Goal: Task Accomplishment & Management: Complete application form

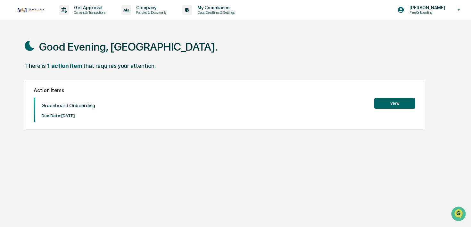
click at [393, 104] on button "View" at bounding box center [394, 103] width 41 height 11
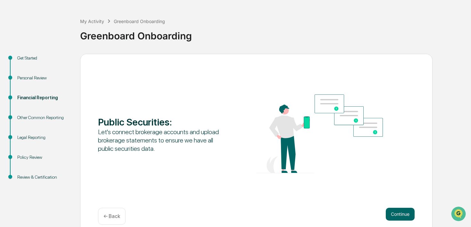
scroll to position [31, 0]
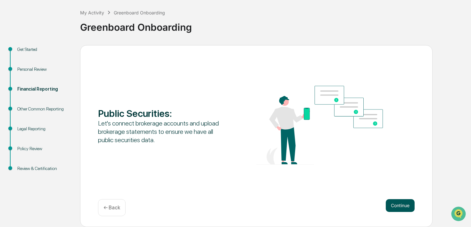
click at [405, 206] on button "Continue" at bounding box center [400, 205] width 29 height 13
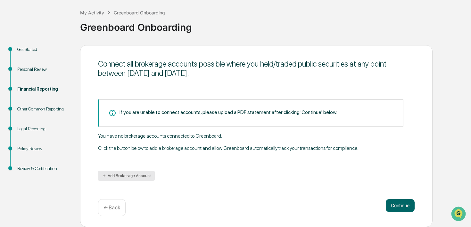
click at [137, 177] on button "Add Brokerage Account" at bounding box center [126, 176] width 57 height 10
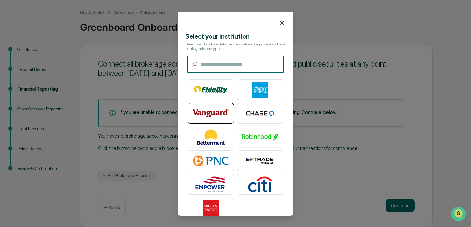
click at [212, 110] on img at bounding box center [211, 113] width 37 height 16
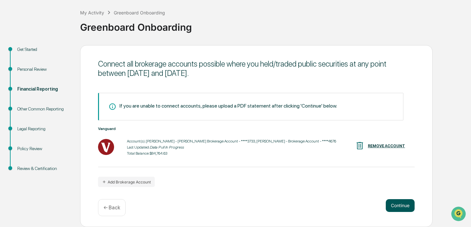
click at [404, 207] on button "Continue" at bounding box center [400, 205] width 29 height 13
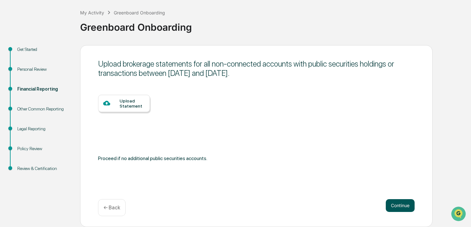
click at [404, 206] on button "Continue" at bounding box center [400, 205] width 29 height 13
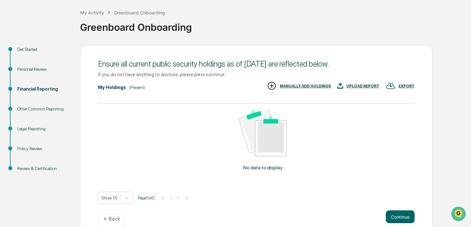
scroll to position [42, 0]
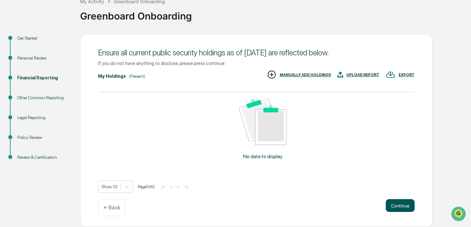
click at [400, 204] on button "Continue" at bounding box center [400, 205] width 29 height 13
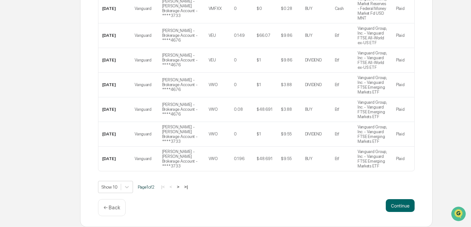
scroll to position [242, 0]
click at [407, 212] on button "Continue" at bounding box center [400, 205] width 29 height 13
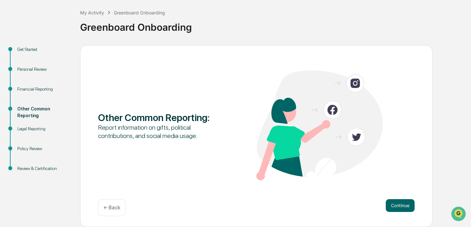
scroll to position [31, 0]
click at [404, 207] on button "Continue" at bounding box center [400, 205] width 29 height 13
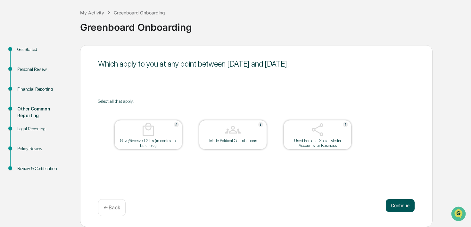
click at [398, 205] on button "Continue" at bounding box center [400, 205] width 29 height 13
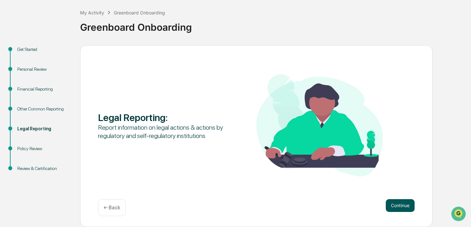
click at [403, 208] on button "Continue" at bounding box center [400, 205] width 29 height 13
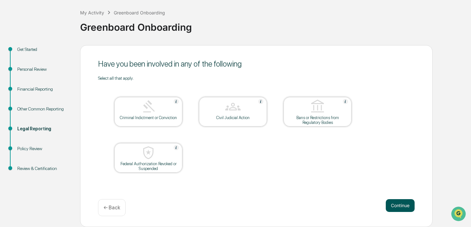
click at [397, 207] on button "Continue" at bounding box center [400, 205] width 29 height 13
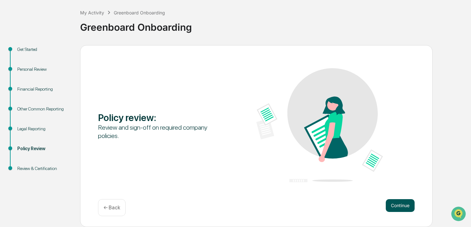
click at [404, 205] on button "Continue" at bounding box center [400, 205] width 29 height 13
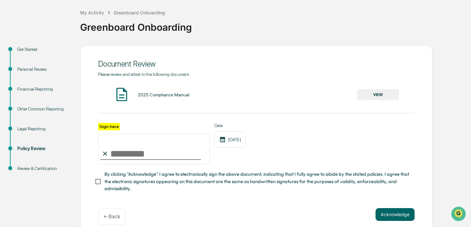
scroll to position [39, 0]
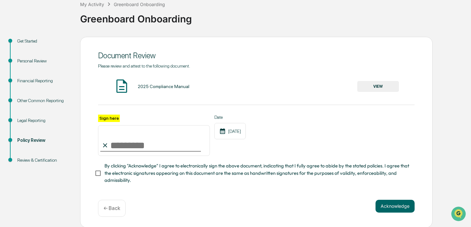
click at [374, 87] on button "VIEW" at bounding box center [378, 86] width 42 height 11
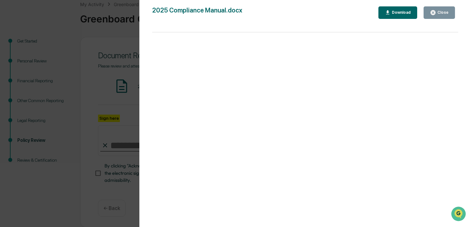
click at [125, 151] on div "Version History [DATE] 04:27 PM [PERSON_NAME] 2025 Compliance Manual.docx Close…" at bounding box center [235, 113] width 471 height 227
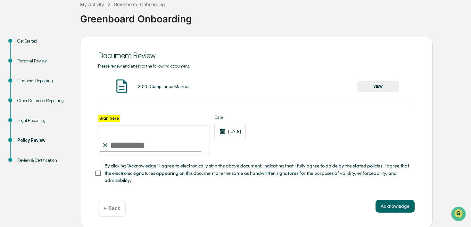
click at [115, 145] on input "Sign here" at bounding box center [154, 140] width 112 height 31
type input "**********"
click at [237, 170] on span "By clicking "Acknowledge" I agree to electronically sign the above document, in…" at bounding box center [256, 172] width 305 height 21
click at [397, 204] on button "Acknowledge" at bounding box center [395, 206] width 39 height 13
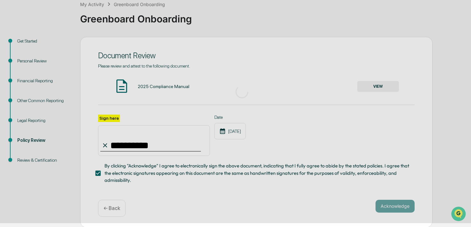
scroll to position [31, 0]
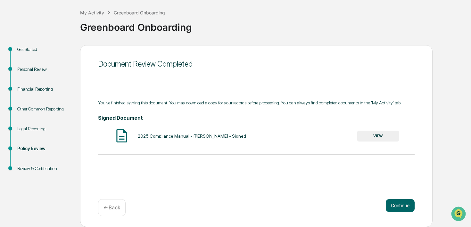
click at [390, 140] on button "VIEW" at bounding box center [378, 136] width 42 height 11
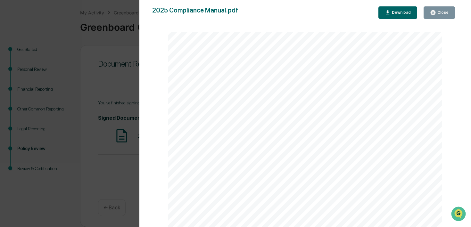
scroll to position [129, 0]
click at [395, 12] on div "Download" at bounding box center [401, 12] width 20 height 4
click at [125, 70] on div "Version History [DATE] 04:25 AM [PERSON_NAME] 2025 Compliance Manual.pdf Close …" at bounding box center [235, 113] width 471 height 227
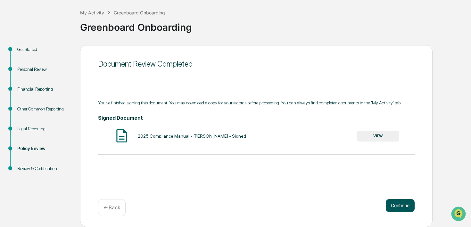
click at [396, 204] on button "Continue" at bounding box center [400, 205] width 29 height 13
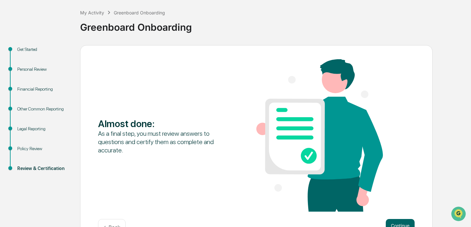
scroll to position [51, 0]
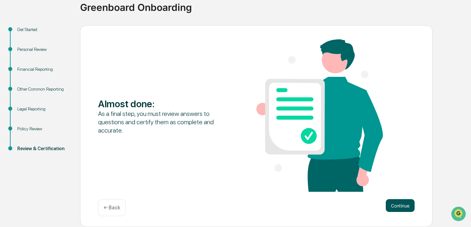
click at [401, 206] on button "Continue" at bounding box center [400, 205] width 29 height 13
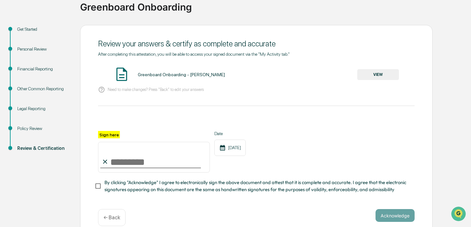
click at [134, 162] on input "Sign here" at bounding box center [154, 157] width 112 height 31
type input "**********"
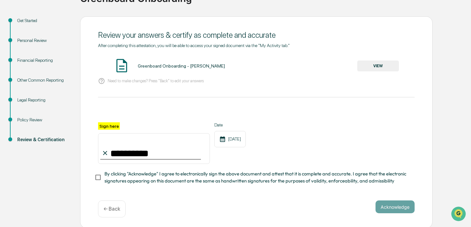
scroll to position [61, 0]
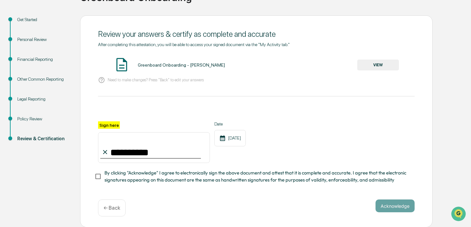
click at [197, 177] on span "By clicking "Acknowledge" I agree to electronically sign the above document and…" at bounding box center [256, 177] width 305 height 14
click at [383, 67] on button "VIEW" at bounding box center [378, 65] width 42 height 11
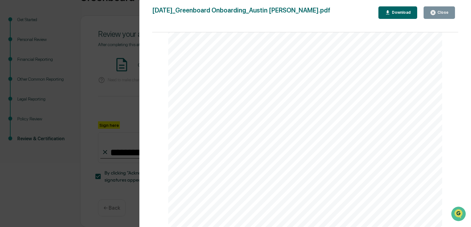
scroll to position [2251, 0]
click at [397, 12] on div "Download" at bounding box center [401, 12] width 20 height 4
click at [112, 74] on div "Version History [DATE] 04:26 AM [PERSON_NAME] [DATE]_Greenboard Onboarding_Aust…" at bounding box center [235, 113] width 471 height 227
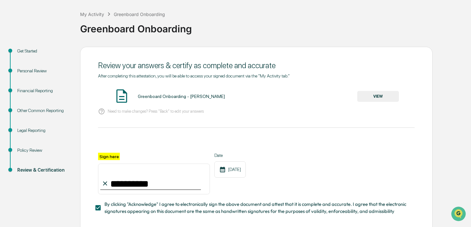
scroll to position [0, 0]
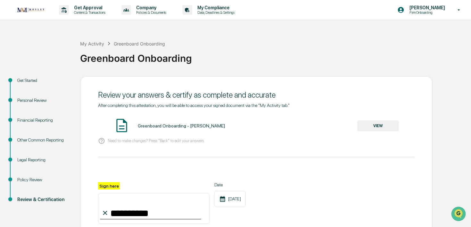
click at [35, 101] on div "Personal Review" at bounding box center [43, 100] width 53 height 7
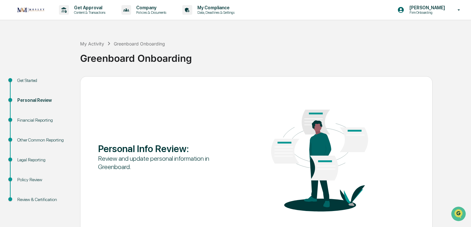
scroll to position [31, 0]
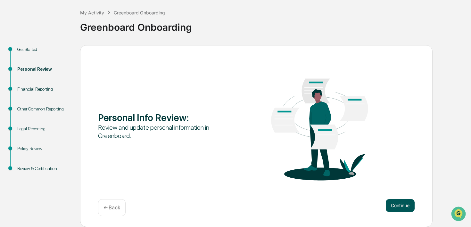
click at [402, 203] on button "Continue" at bounding box center [400, 205] width 29 height 13
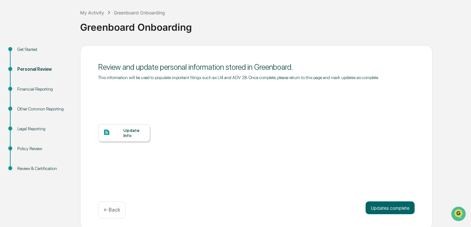
scroll to position [39, 0]
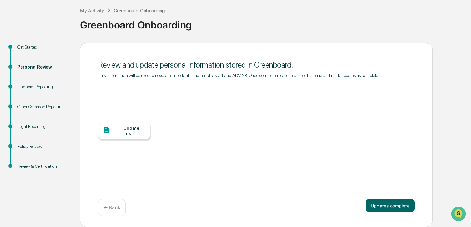
click at [134, 135] on div "Update Info" at bounding box center [133, 131] width 21 height 10
click at [128, 132] on div "Update Info" at bounding box center [133, 131] width 21 height 10
click at [45, 163] on div "Review & Certification" at bounding box center [43, 166] width 53 height 7
click at [115, 132] on div at bounding box center [113, 131] width 20 height 8
click at [208, 108] on div "Update Info" at bounding box center [256, 135] width 317 height 115
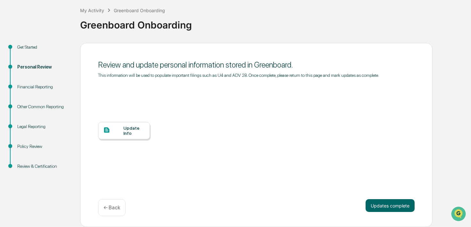
click at [48, 84] on div "Financial Reporting" at bounding box center [43, 87] width 53 height 7
click at [37, 104] on div "Other Common Reporting" at bounding box center [43, 107] width 53 height 7
click at [39, 163] on div "Review & Certification" at bounding box center [43, 166] width 53 height 7
click at [388, 205] on button "Updates complete" at bounding box center [390, 205] width 49 height 13
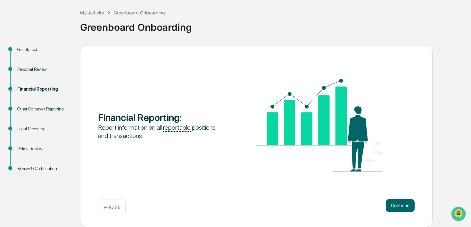
scroll to position [31, 0]
click at [408, 205] on button "Continue" at bounding box center [400, 205] width 29 height 13
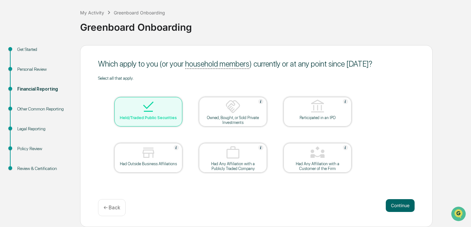
click at [39, 150] on div "Policy Review" at bounding box center [43, 149] width 53 height 7
click at [391, 200] on button "Continue" at bounding box center [400, 205] width 29 height 13
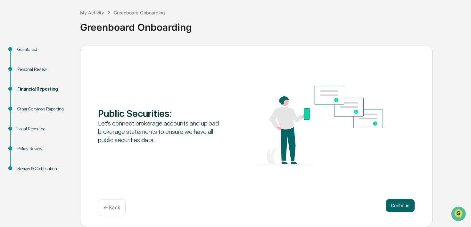
click at [391, 200] on button "Continue" at bounding box center [400, 205] width 29 height 13
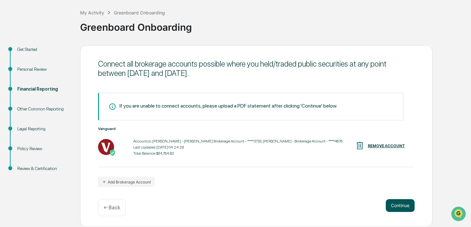
click at [400, 204] on button "Continue" at bounding box center [400, 205] width 29 height 13
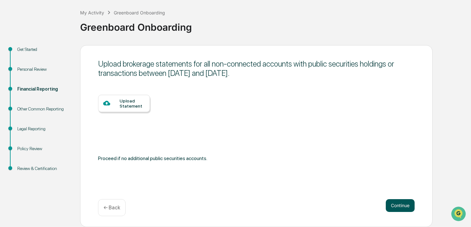
click at [400, 204] on button "Continue" at bounding box center [400, 205] width 29 height 13
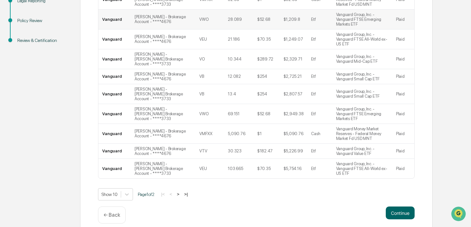
scroll to position [161, 0]
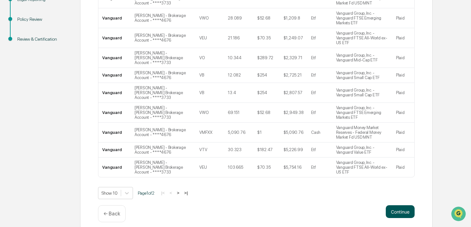
click at [407, 214] on button "Continue" at bounding box center [400, 211] width 29 height 13
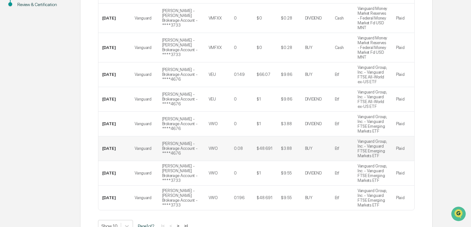
scroll to position [253, 0]
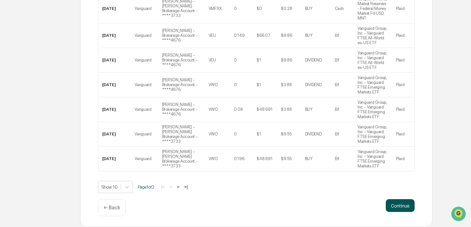
click at [406, 205] on button "Continue" at bounding box center [400, 205] width 29 height 13
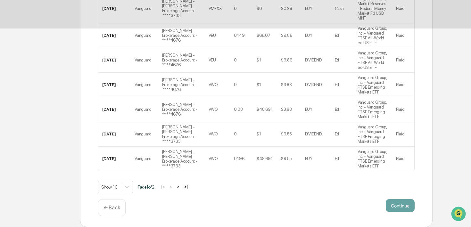
scroll to position [31, 0]
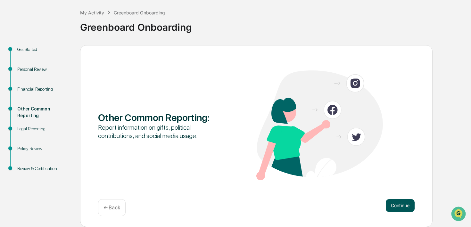
click at [406, 207] on button "Continue" at bounding box center [400, 205] width 29 height 13
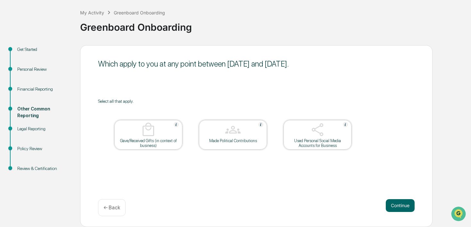
click at [406, 207] on button "Continue" at bounding box center [400, 205] width 29 height 13
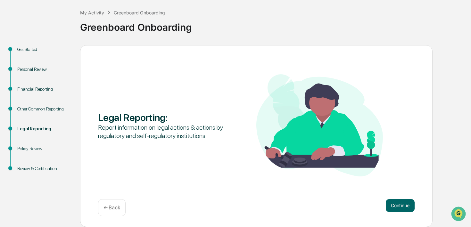
click at [406, 207] on button "Continue" at bounding box center [400, 205] width 29 height 13
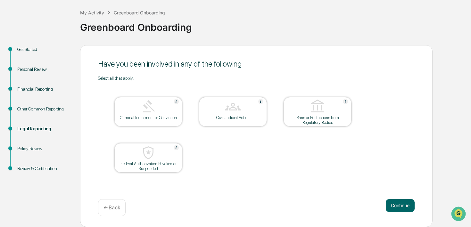
click at [406, 207] on button "Continue" at bounding box center [400, 205] width 29 height 13
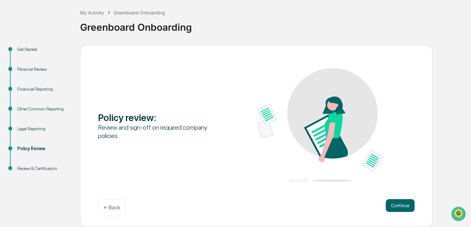
click at [406, 207] on button "Continue" at bounding box center [400, 205] width 29 height 13
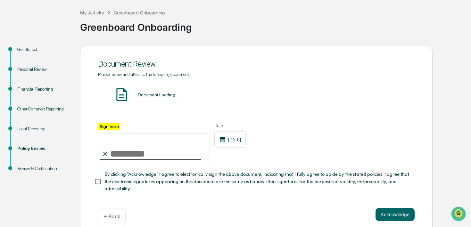
type input "**********"
click at [406, 207] on div "**********" at bounding box center [256, 140] width 353 height 191
click at [402, 212] on button "Acknowledge" at bounding box center [395, 214] width 39 height 13
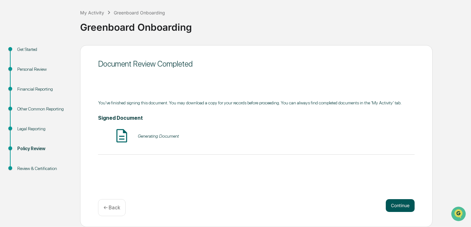
click at [402, 212] on button "Continue" at bounding box center [400, 205] width 29 height 13
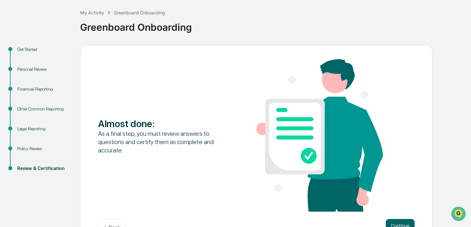
scroll to position [51, 0]
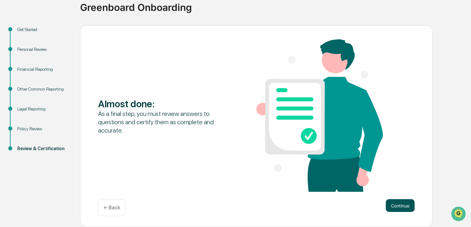
click at [404, 207] on button "Continue" at bounding box center [400, 205] width 29 height 13
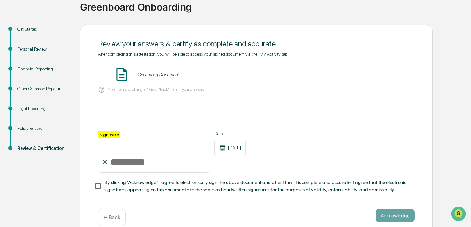
click at [169, 154] on input "Sign here" at bounding box center [154, 157] width 112 height 31
type input "**********"
click at [283, 171] on div "**********" at bounding box center [256, 152] width 317 height 42
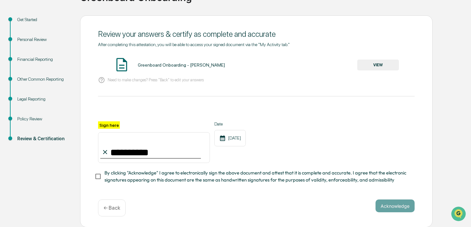
click at [223, 182] on span "By clicking "Acknowledge" I agree to electronically sign the above document and…" at bounding box center [256, 177] width 305 height 14
click at [400, 178] on span "By clicking "Acknowledge" I agree to electronically sign the above document and…" at bounding box center [256, 177] width 305 height 14
click at [359, 182] on span "By clicking "Acknowledge" I agree to electronically sign the above document and…" at bounding box center [256, 177] width 305 height 14
click at [404, 205] on button "Acknowledge" at bounding box center [395, 206] width 39 height 13
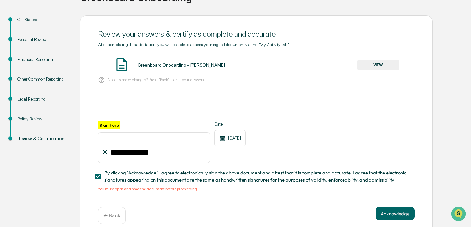
scroll to position [69, 0]
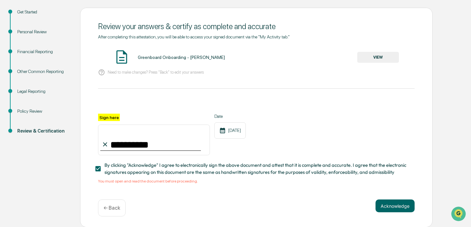
click at [362, 59] on button "VIEW" at bounding box center [378, 57] width 42 height 11
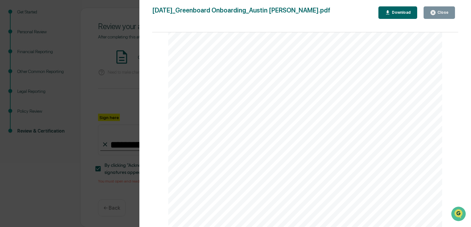
scroll to position [0, 0]
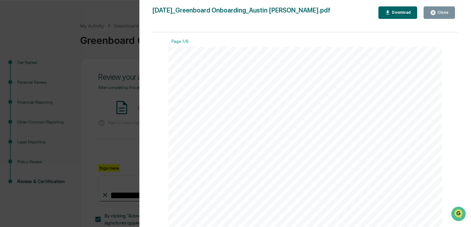
click at [118, 156] on div "Version History [DATE] 04:31 AM [PERSON_NAME] [DATE]_Greenboard Onboarding_Aust…" at bounding box center [235, 113] width 471 height 227
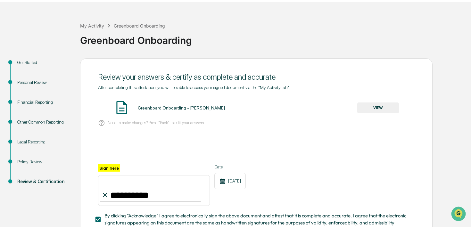
scroll to position [69, 0]
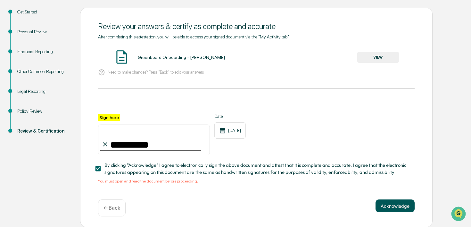
click at [404, 206] on button "Acknowledge" at bounding box center [395, 206] width 39 height 13
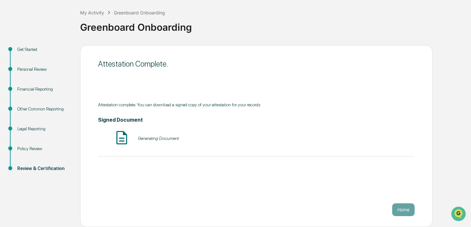
scroll to position [31, 0]
click at [385, 139] on button "VIEW" at bounding box center [378, 138] width 42 height 11
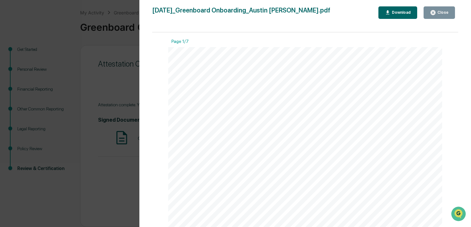
click at [402, 14] on div "Download" at bounding box center [401, 12] width 20 height 4
click at [116, 152] on div "Version History [DATE] 04:31 AM [PERSON_NAME] [DATE]_Greenboard Onboarding_Aust…" at bounding box center [235, 113] width 471 height 227
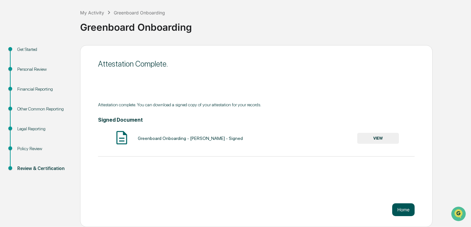
click at [404, 207] on button "Home" at bounding box center [403, 210] width 22 height 13
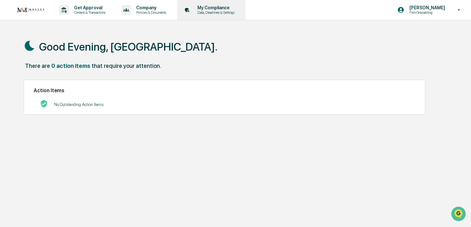
click at [233, 9] on p "My Compliance" at bounding box center [215, 7] width 46 height 5
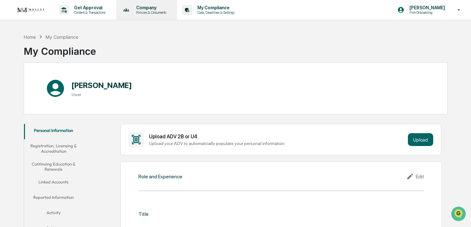
click at [150, 7] on p "Company" at bounding box center [150, 7] width 38 height 5
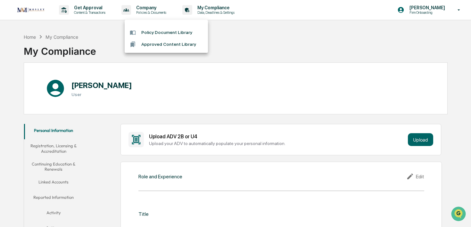
click at [105, 10] on div at bounding box center [235, 113] width 471 height 227
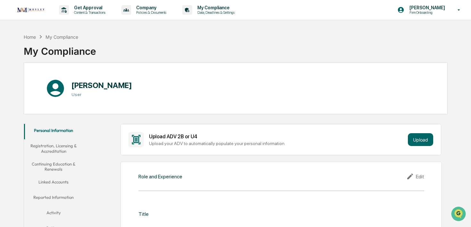
click at [32, 8] on img at bounding box center [30, 10] width 31 height 8
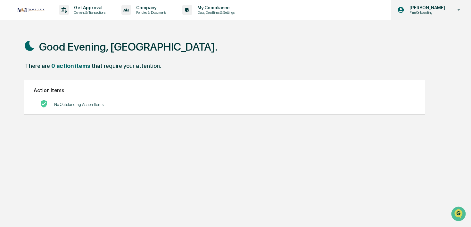
click at [424, 12] on p "Firm Onboarding" at bounding box center [426, 12] width 44 height 4
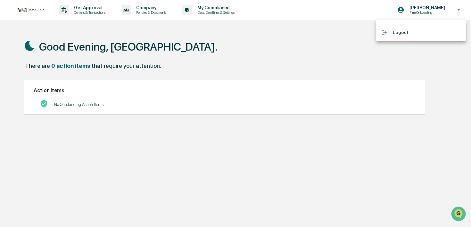
click at [307, 32] on div at bounding box center [235, 113] width 471 height 227
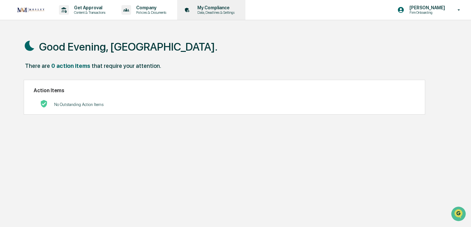
click at [232, 12] on p "Data, Deadlines & Settings" at bounding box center [215, 12] width 46 height 4
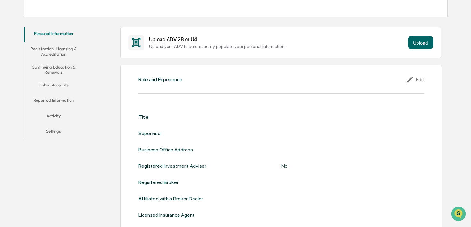
scroll to position [78, 0]
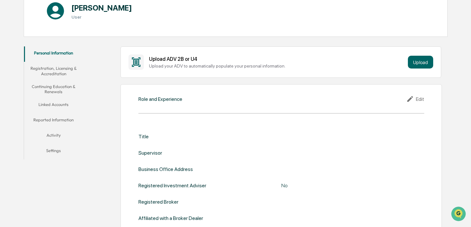
click at [56, 71] on button "Registration, Licensing & Accreditation" at bounding box center [53, 71] width 59 height 18
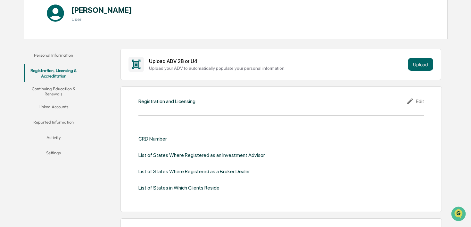
scroll to position [39, 0]
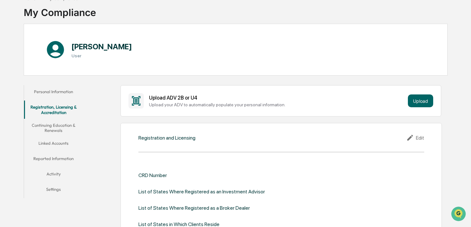
click at [47, 94] on button "Personal Information" at bounding box center [53, 92] width 59 height 15
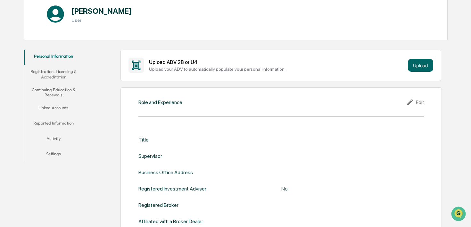
scroll to position [79, 0]
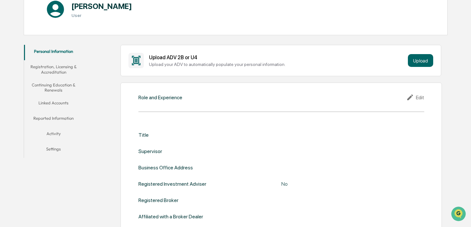
click at [420, 96] on div "Edit" at bounding box center [415, 98] width 18 height 8
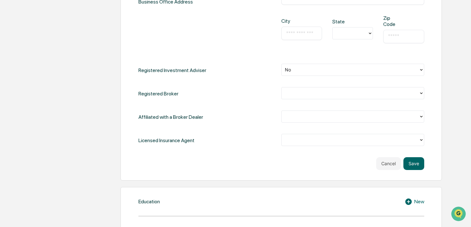
scroll to position [308, 0]
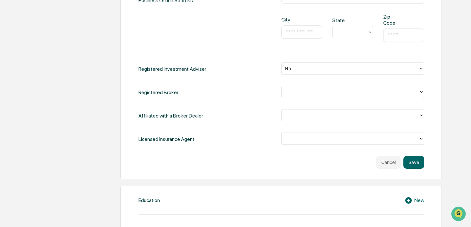
click at [349, 136] on div at bounding box center [350, 138] width 131 height 7
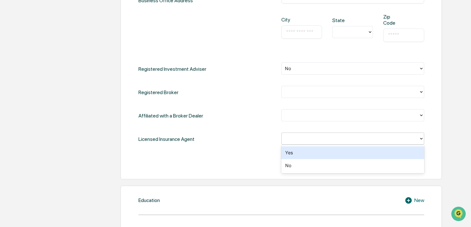
click at [220, 150] on div "Title ​ Supervisor ​ Business Office Address Address ​ Apt/Suite (Optional) ​ C…" at bounding box center [281, 35] width 286 height 268
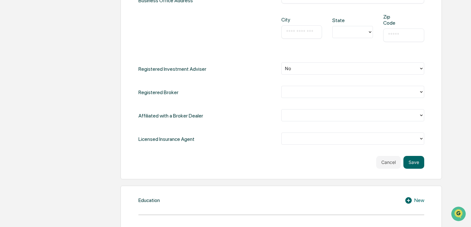
click at [294, 65] on div at bounding box center [350, 68] width 131 height 7
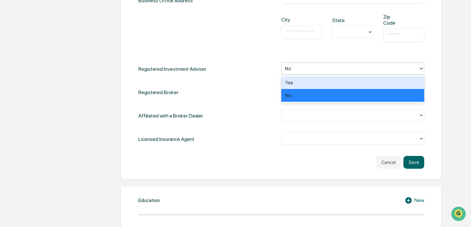
click at [224, 86] on div "Registered Broker" at bounding box center [281, 92] width 286 height 13
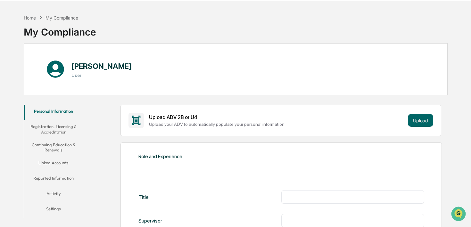
scroll to position [18, 0]
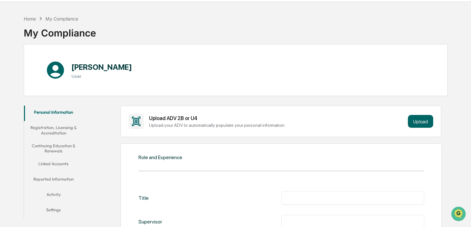
click at [57, 148] on button "Continuing Education & Renewals" at bounding box center [53, 148] width 59 height 18
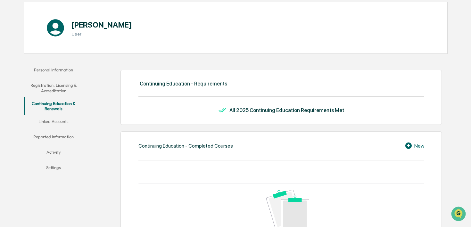
scroll to position [77, 0]
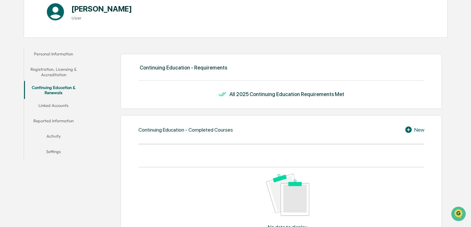
click at [66, 107] on button "Linked Accounts" at bounding box center [53, 106] width 59 height 15
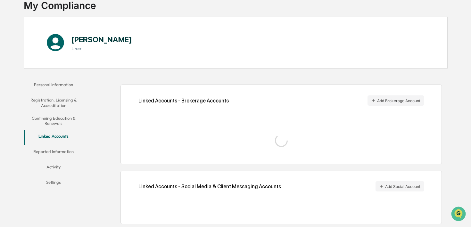
scroll to position [55, 0]
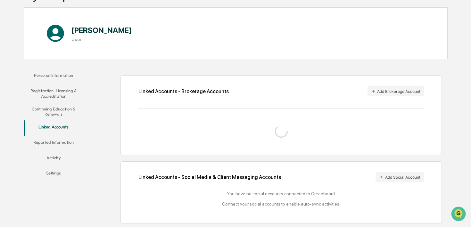
click at [64, 142] on button "Reported Information" at bounding box center [53, 143] width 59 height 15
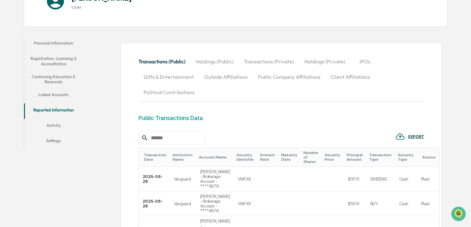
click at [55, 125] on button "Activity" at bounding box center [53, 126] width 59 height 15
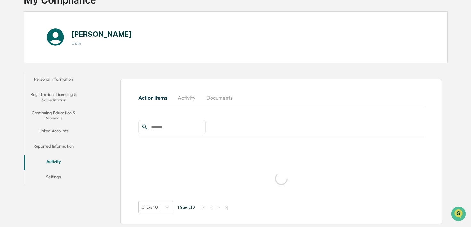
scroll to position [30, 0]
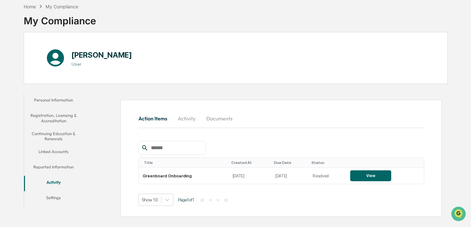
click at [62, 101] on button "Personal Information" at bounding box center [53, 101] width 59 height 15
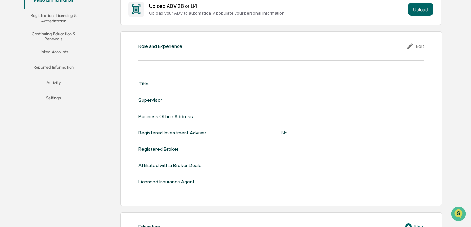
scroll to position [131, 0]
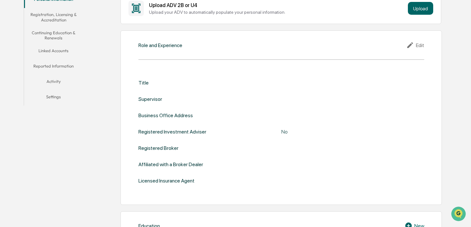
click at [415, 46] on div "Edit" at bounding box center [415, 45] width 18 height 8
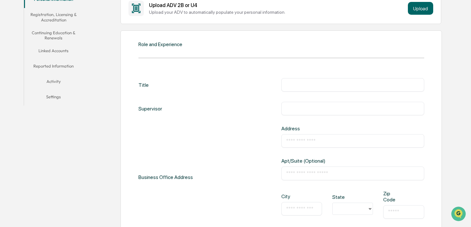
click at [311, 88] on div "​" at bounding box center [352, 84] width 143 height 13
click at [322, 85] on input "text" at bounding box center [352, 85] width 133 height 6
type input "**********"
click at [264, 134] on div "Business Office Address Address ​ Apt/Suite (Optional) ​ City ​ State Zip Code ​" at bounding box center [281, 177] width 286 height 103
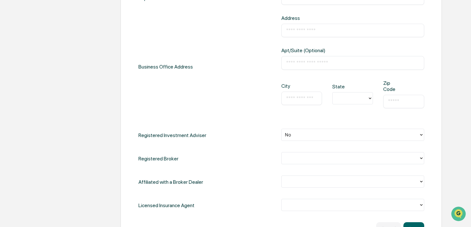
scroll to position [243, 0]
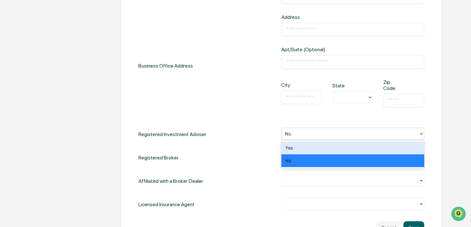
click at [288, 134] on div at bounding box center [350, 133] width 131 height 7
click at [297, 150] on div "Yes" at bounding box center [352, 148] width 143 height 13
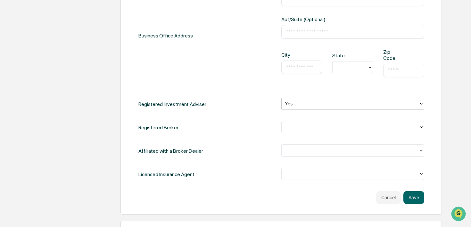
scroll to position [273, 0]
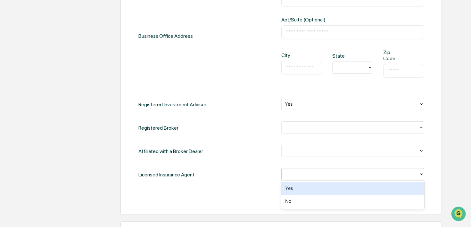
click at [299, 176] on div at bounding box center [350, 174] width 131 height 7
click at [297, 188] on div "Yes" at bounding box center [352, 188] width 143 height 13
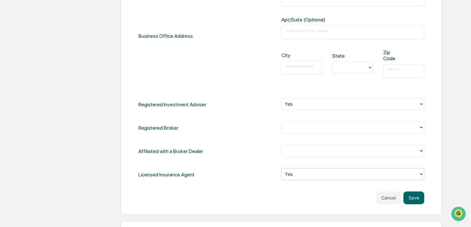
click at [255, 190] on div "**********" at bounding box center [281, 71] width 286 height 268
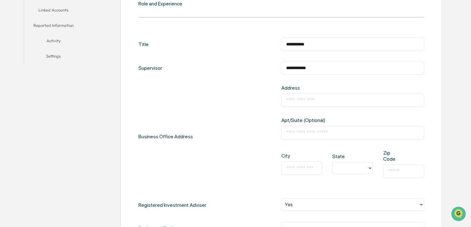
scroll to position [170, 0]
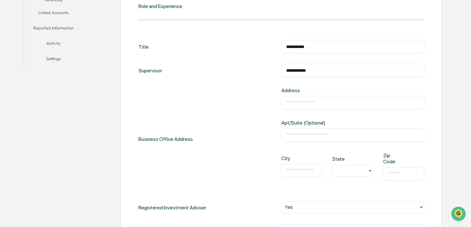
click at [305, 104] on input "text" at bounding box center [352, 103] width 133 height 6
paste input "**********"
type input "**********"
click at [296, 170] on input "text" at bounding box center [301, 171] width 31 height 6
paste input "********"
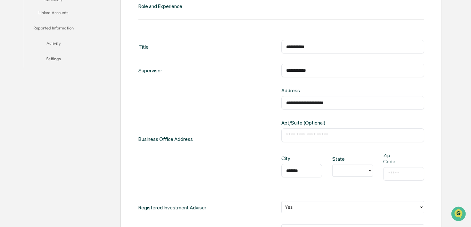
type input "*******"
click at [345, 168] on div at bounding box center [350, 170] width 29 height 7
click at [358, 202] on div "CA" at bounding box center [352, 203] width 41 height 13
click at [393, 171] on input "text" at bounding box center [403, 174] width 31 height 6
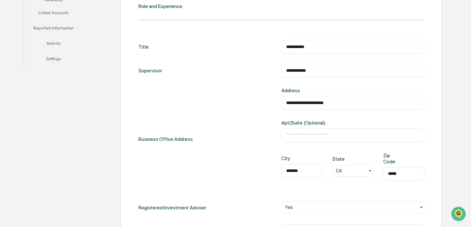
type input "*****"
click at [433, 166] on div "**********" at bounding box center [281, 155] width 321 height 326
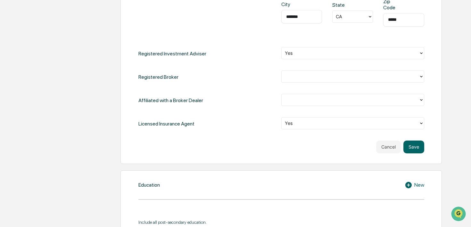
scroll to position [324, 0]
click at [409, 147] on button "Save" at bounding box center [414, 146] width 21 height 13
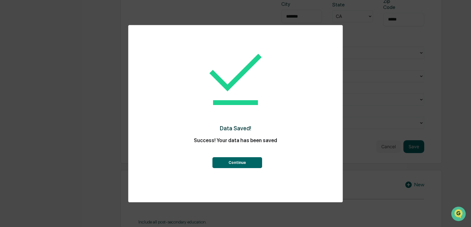
click at [249, 163] on button "Continue" at bounding box center [237, 162] width 50 height 11
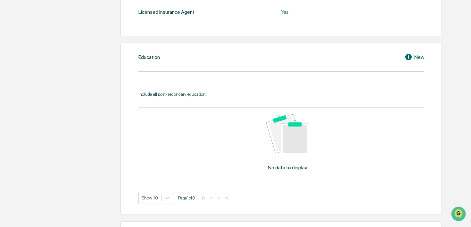
scroll to position [311, 0]
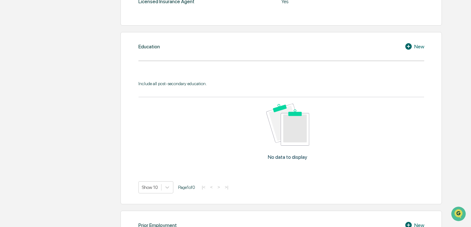
click at [416, 46] on div "New" at bounding box center [415, 47] width 20 height 8
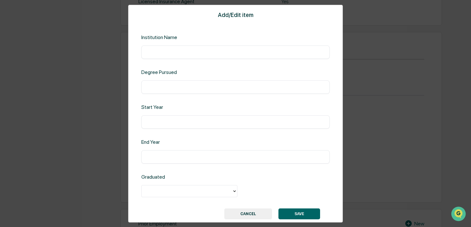
click at [206, 54] on input "text" at bounding box center [235, 52] width 179 height 6
type input "**********"
type input "*******"
type input "****"
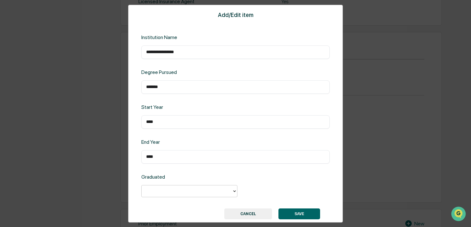
type input "*"
click at [161, 191] on div at bounding box center [187, 190] width 84 height 7
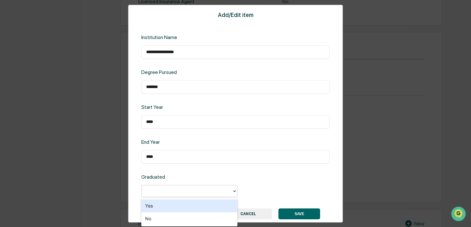
click at [159, 206] on div "Yes" at bounding box center [189, 206] width 96 height 13
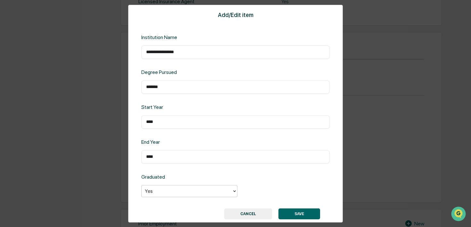
scroll to position [13, 0]
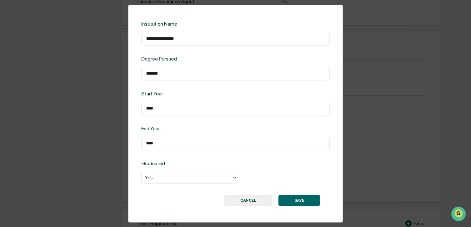
click at [311, 204] on button "SAVE" at bounding box center [300, 200] width 42 height 11
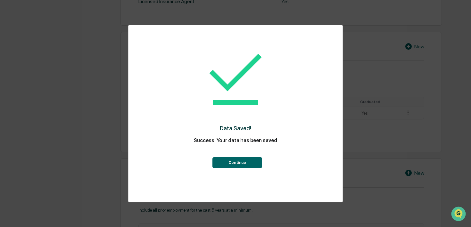
click at [249, 164] on button "Continue" at bounding box center [237, 162] width 50 height 11
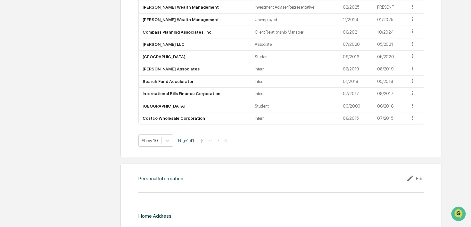
scroll to position [589, 0]
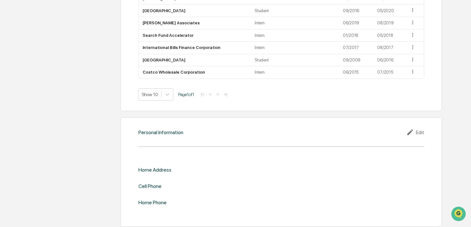
click at [417, 133] on div "Edit" at bounding box center [415, 133] width 18 height 8
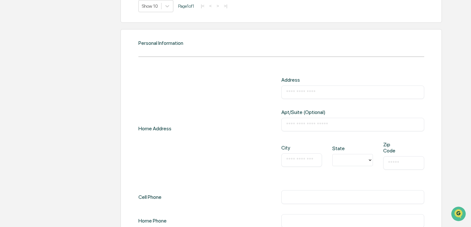
scroll to position [678, 0]
click at [323, 91] on input "text" at bounding box center [352, 92] width 133 height 6
type input "**********"
type input "**"
click at [302, 162] on div "​" at bounding box center [301, 159] width 41 height 13
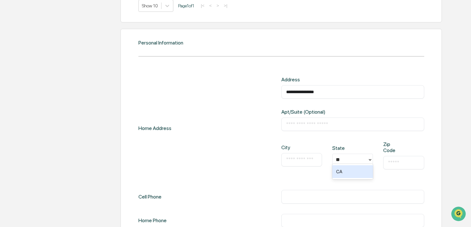
click at [302, 157] on input "text" at bounding box center [301, 160] width 31 height 6
type input "**********"
click at [401, 160] on input "text" at bounding box center [403, 163] width 31 height 6
type input "*****"
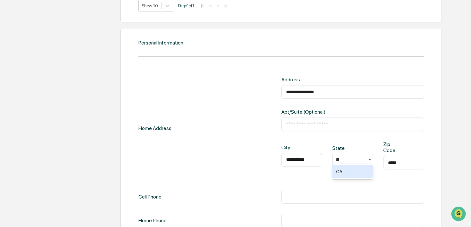
click at [288, 196] on input "text" at bounding box center [352, 197] width 133 height 6
click at [254, 195] on div "Cell Phone ********* ​" at bounding box center [281, 196] width 286 height 13
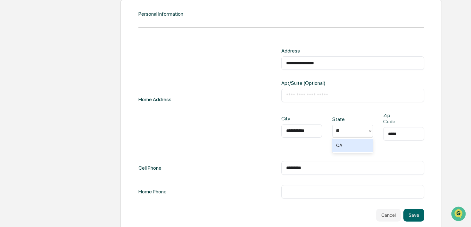
scroll to position [708, 0]
click at [295, 166] on input "*********" at bounding box center [352, 167] width 133 height 6
type input "**********"
click at [349, 146] on div "CA" at bounding box center [352, 142] width 41 height 13
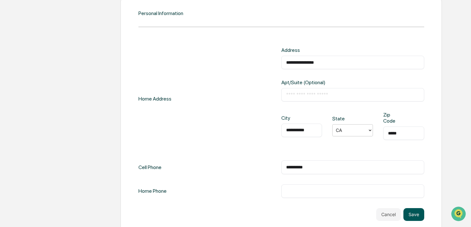
click at [415, 211] on button "Save" at bounding box center [414, 214] width 21 height 13
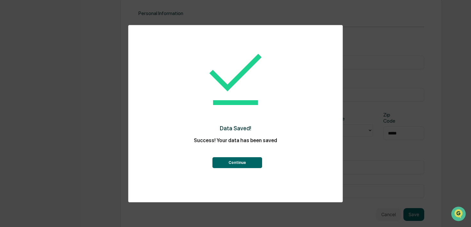
click at [238, 163] on button "Continue" at bounding box center [237, 162] width 50 height 11
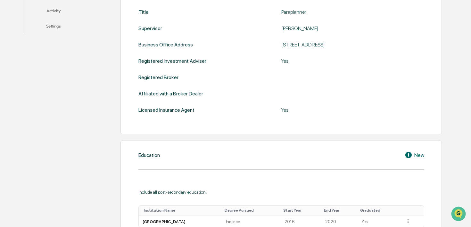
scroll to position [0, 0]
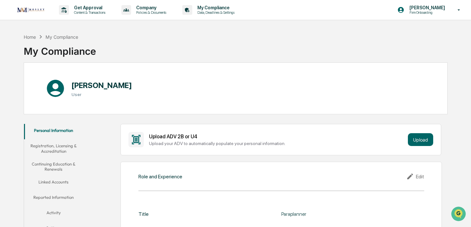
click at [58, 150] on button "Registration, Licensing & Accreditation" at bounding box center [53, 148] width 59 height 18
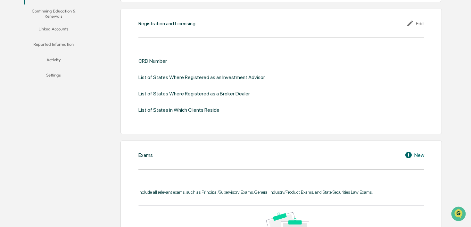
scroll to position [158, 0]
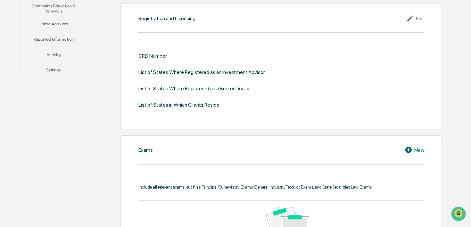
click at [421, 18] on div "Edit" at bounding box center [415, 18] width 18 height 8
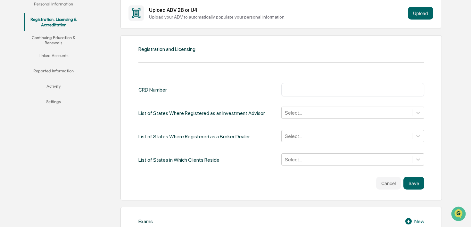
scroll to position [124, 0]
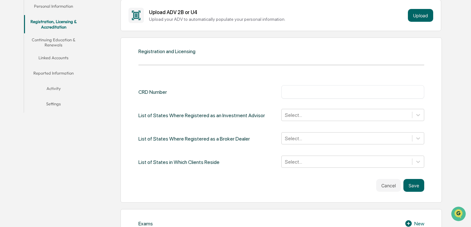
click at [305, 90] on input "text" at bounding box center [352, 92] width 133 height 6
type input "*"
click at [265, 170] on div "CRD Number ​ List of States Where Registered as an Investment Advisor Select...…" at bounding box center [281, 138] width 286 height 107
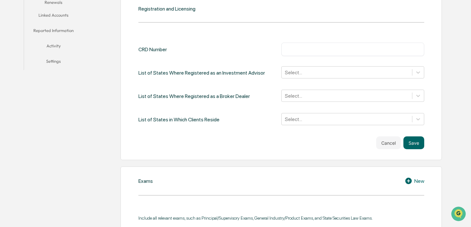
scroll to position [165, 0]
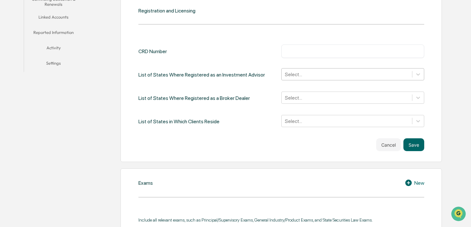
click at [307, 75] on div at bounding box center [347, 74] width 124 height 7
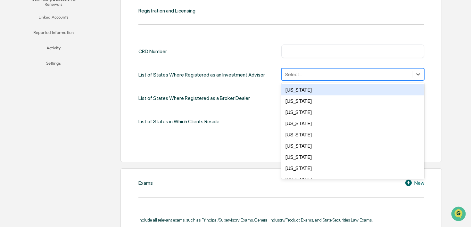
click at [252, 82] on div "CRD Number ​ List of States Where Registered as an Investment Advisor [US_STATE…" at bounding box center [281, 87] width 286 height 84
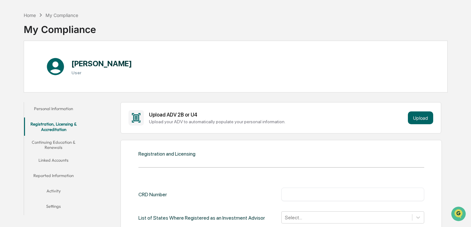
scroll to position [10, 0]
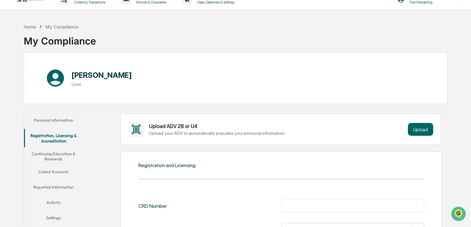
click at [61, 154] on button "Continuing Education & Renewals" at bounding box center [53, 156] width 59 height 18
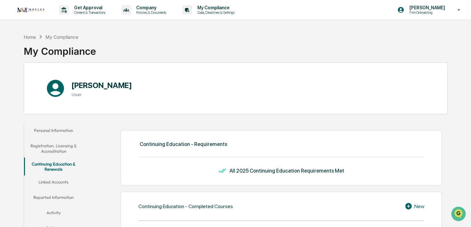
click at [60, 149] on button "Registration, Licensing & Accreditation" at bounding box center [53, 148] width 59 height 18
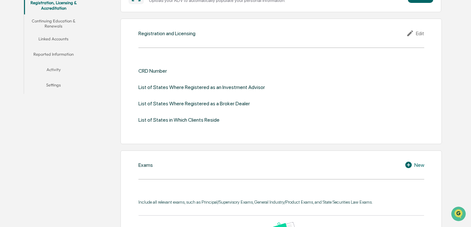
scroll to position [144, 0]
click at [418, 30] on div "Edit" at bounding box center [415, 33] width 18 height 8
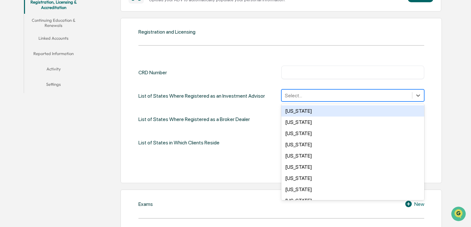
click at [322, 95] on div at bounding box center [347, 95] width 124 height 7
click at [220, 128] on div "CRD Number ​ List of States Where Registered as an Investment Advisor [US_STATE…" at bounding box center [281, 108] width 286 height 84
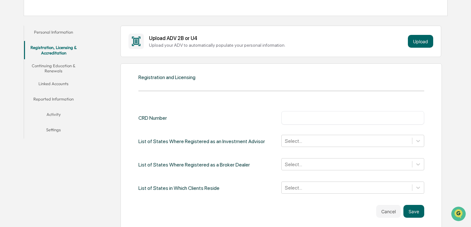
scroll to position [94, 0]
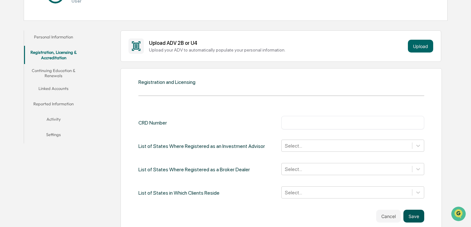
click at [411, 213] on button "Save" at bounding box center [414, 216] width 21 height 13
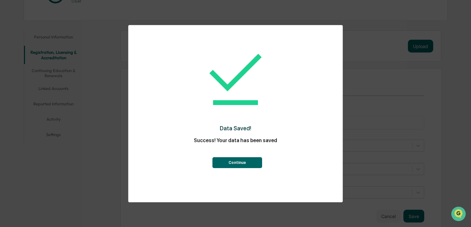
click at [254, 165] on button "Continue" at bounding box center [237, 162] width 50 height 11
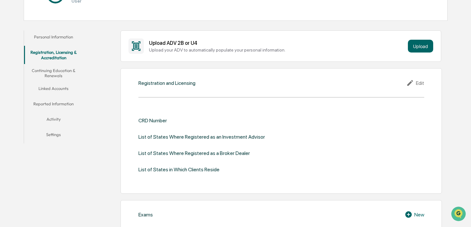
click at [418, 86] on div "Edit" at bounding box center [415, 83] width 18 height 8
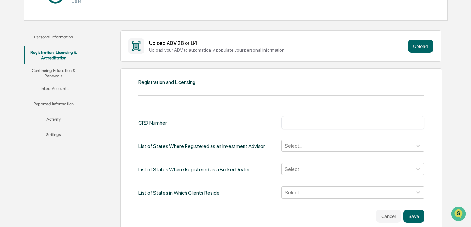
click at [323, 122] on input "text" at bounding box center [352, 123] width 133 height 6
type input "*"
type input "*******"
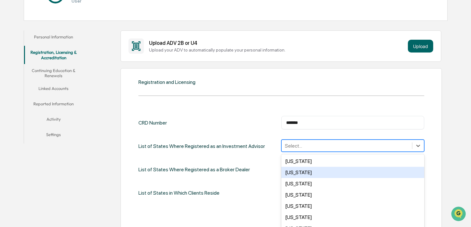
scroll to position [119, 0]
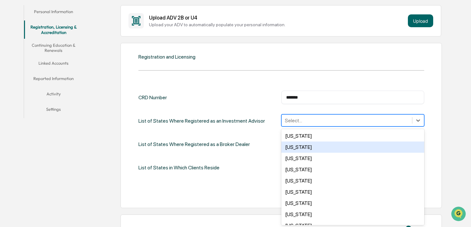
click at [299, 127] on div "[US_STATE], 2 of 50. 50 results available. Use Up and Down to choose options, p…" at bounding box center [352, 120] width 143 height 12
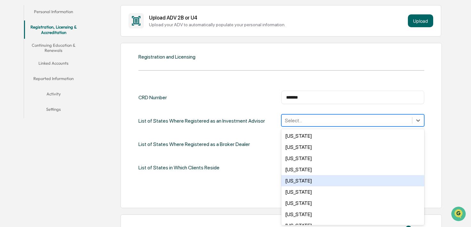
click at [301, 182] on div "[US_STATE]" at bounding box center [352, 180] width 143 height 11
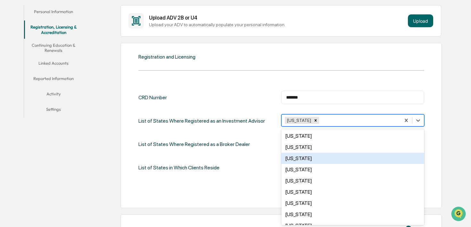
click at [260, 187] on div "Cancel Save" at bounding box center [281, 191] width 286 height 13
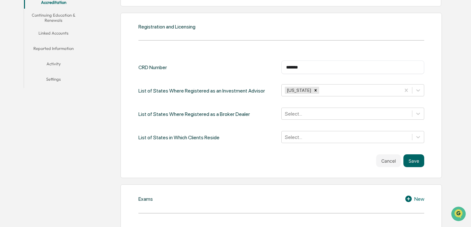
scroll to position [161, 0]
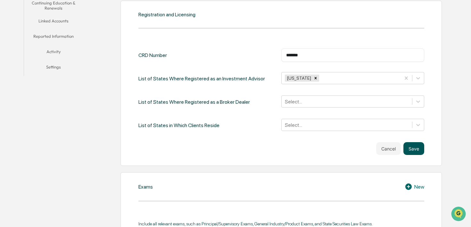
click at [420, 147] on button "Save" at bounding box center [414, 148] width 21 height 13
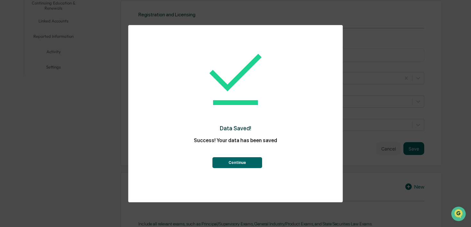
click at [245, 162] on button "Continue" at bounding box center [237, 162] width 50 height 11
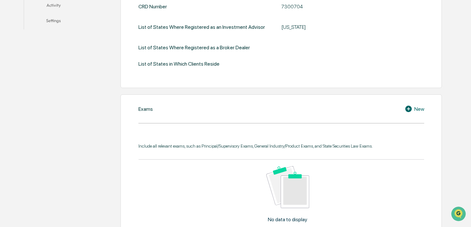
scroll to position [295, 0]
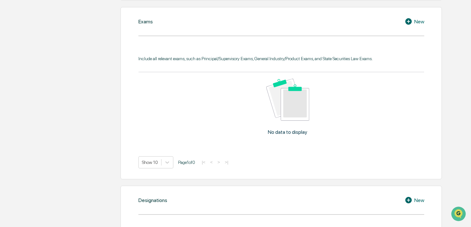
click at [415, 19] on div "New" at bounding box center [415, 22] width 20 height 8
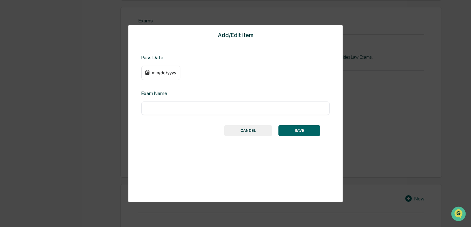
click at [255, 132] on button "CANCEL" at bounding box center [248, 130] width 48 height 11
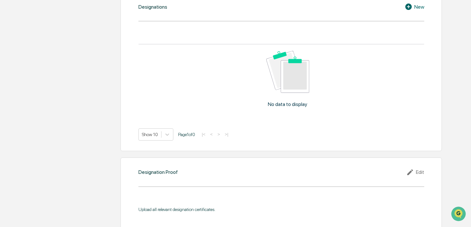
scroll to position [488, 0]
click at [409, 12] on div "Designations New No data to display Show 10 Page 1 of 0 |< < > >|" at bounding box center [281, 72] width 321 height 159
click at [412, 11] on div "Designations New No data to display Show 10 Page 1 of 0 |< < > >|" at bounding box center [281, 72] width 321 height 159
click at [412, 8] on icon at bounding box center [410, 7] width 10 height 8
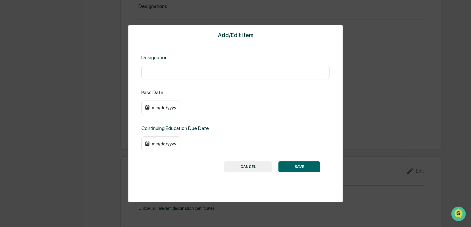
click at [251, 171] on button "CANCEL" at bounding box center [248, 167] width 48 height 11
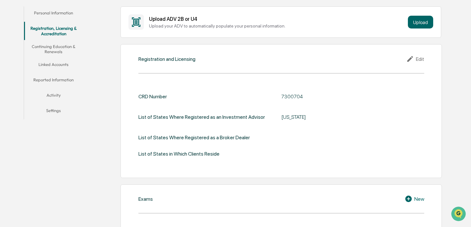
scroll to position [113, 0]
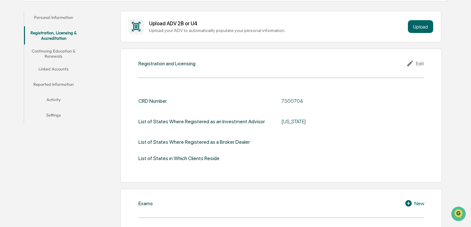
click at [58, 101] on button "Activity" at bounding box center [53, 100] width 59 height 15
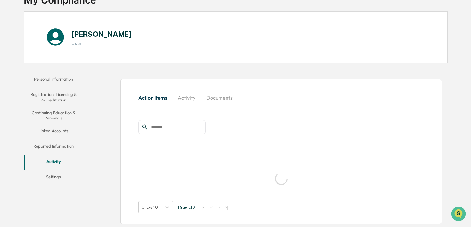
scroll to position [30, 0]
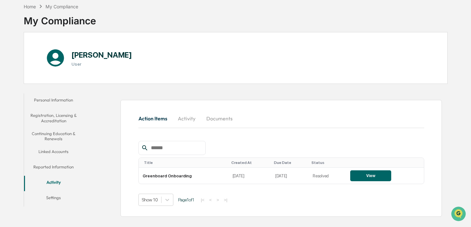
click at [189, 121] on button "Activity" at bounding box center [186, 118] width 29 height 15
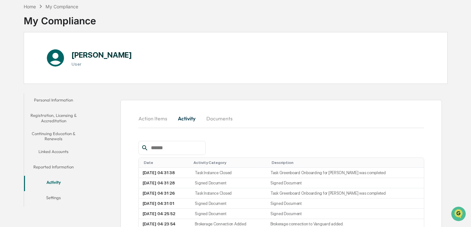
click at [219, 119] on button "Documents" at bounding box center [219, 118] width 37 height 15
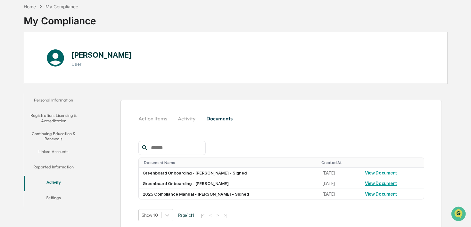
click at [52, 90] on div "Home My Compliance My Compliance [PERSON_NAME] User Personal Information Regist…" at bounding box center [235, 118] width 443 height 236
click at [48, 97] on button "Personal Information" at bounding box center [53, 101] width 59 height 15
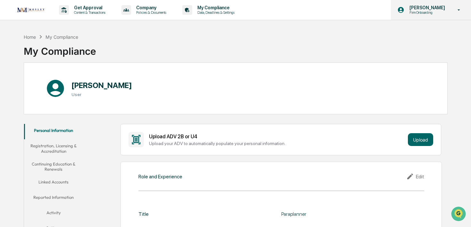
click at [442, 2] on div "[PERSON_NAME] Firm Onboarding" at bounding box center [431, 10] width 80 height 20
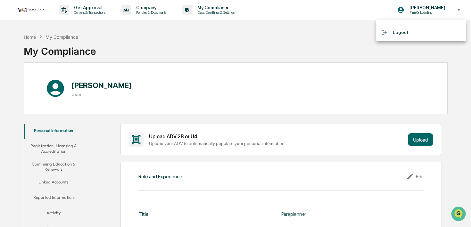
click at [347, 25] on div at bounding box center [235, 113] width 471 height 227
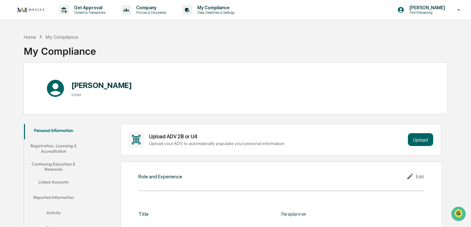
click at [41, 14] on img at bounding box center [30, 10] width 31 height 8
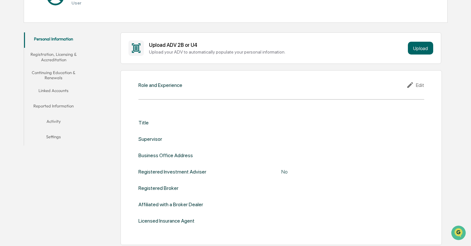
scroll to position [93, 0]
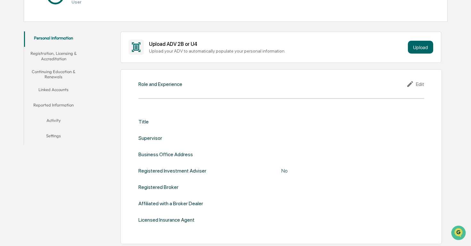
click at [55, 56] on button "Registration, Licensing & Accreditation" at bounding box center [53, 56] width 59 height 18
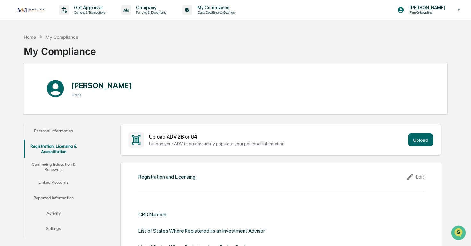
click at [63, 129] on button "Personal Information" at bounding box center [53, 131] width 59 height 15
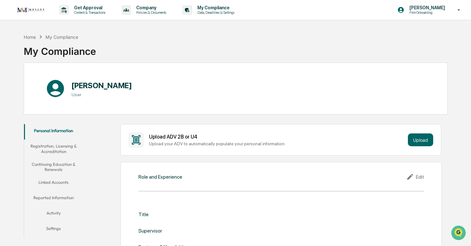
click at [54, 182] on button "Linked Accounts" at bounding box center [53, 183] width 59 height 15
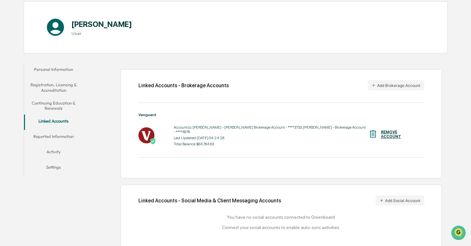
scroll to position [66, 0]
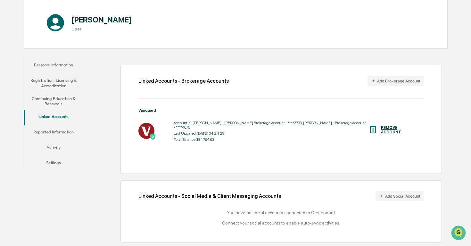
click at [50, 132] on button "Reported Information" at bounding box center [53, 132] width 59 height 15
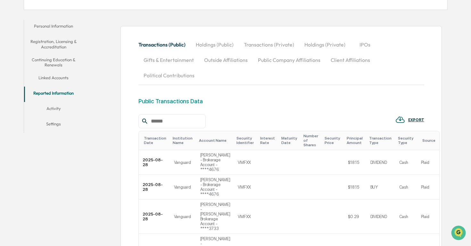
scroll to position [105, 0]
click at [220, 46] on button "Holdings (Public)" at bounding box center [215, 44] width 48 height 15
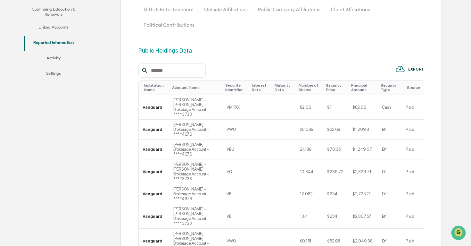
scroll to position [101, 0]
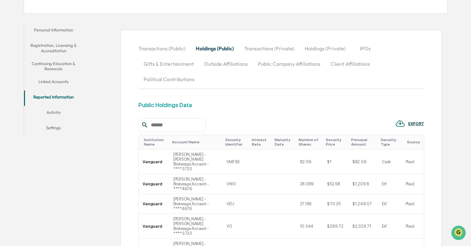
click at [263, 48] on button "Transactions (Private)" at bounding box center [269, 48] width 61 height 15
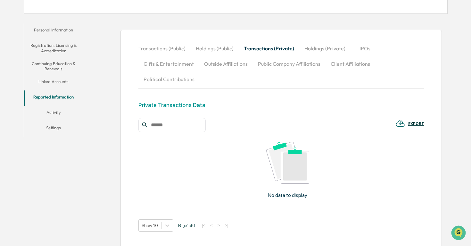
click at [324, 46] on button "Holdings (Private)" at bounding box center [324, 48] width 51 height 15
click at [359, 46] on button "IPOs" at bounding box center [365, 48] width 29 height 15
click at [229, 63] on button "Outside Affiliations" at bounding box center [226, 63] width 54 height 15
click at [178, 64] on button "Gifts & Entertainment" at bounding box center [168, 63] width 61 height 15
click at [301, 62] on button "Public Company Affiliations" at bounding box center [290, 63] width 73 height 15
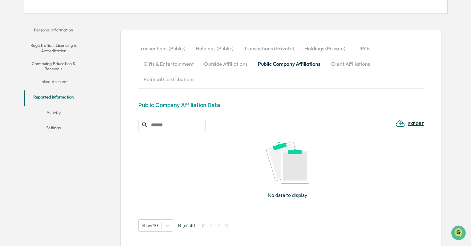
click at [355, 60] on button "Client Affiliations" at bounding box center [351, 63] width 50 height 15
click at [165, 75] on button "Political Contributions" at bounding box center [168, 78] width 61 height 15
click at [225, 43] on button "Holdings (Public)" at bounding box center [215, 48] width 48 height 15
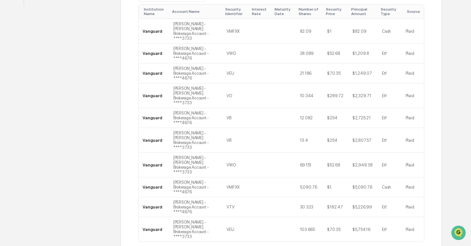
scroll to position [235, 0]
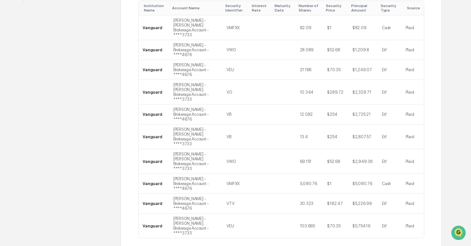
click at [132, 175] on div "Transactions (Public) Holdings (Public) Transactions (Private) Holdings (Privat…" at bounding box center [281, 97] width 321 height 403
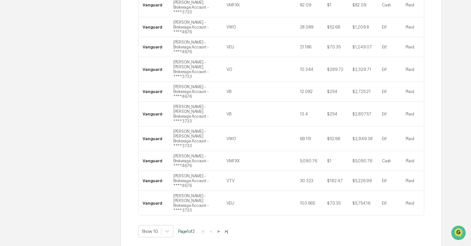
scroll to position [254, 0]
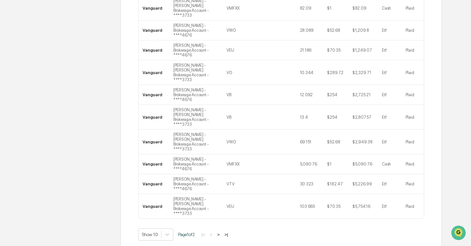
click at [230, 232] on div "|< < > >|" at bounding box center [215, 234] width 30 height 5
click at [222, 232] on button ">" at bounding box center [218, 234] width 6 height 5
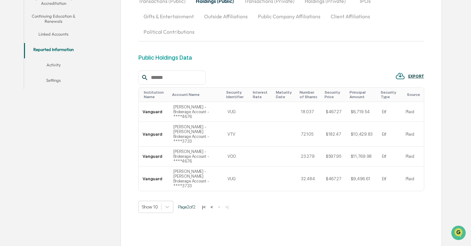
click at [298, 211] on div "Transactions (Public) Holdings (Public) Transactions (Private) Holdings (Privat…" at bounding box center [281, 117] width 286 height 248
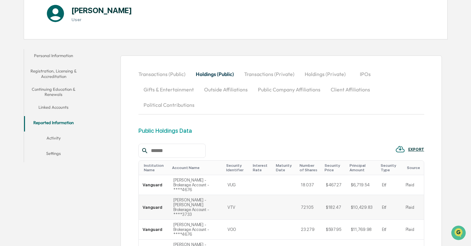
scroll to position [74, 0]
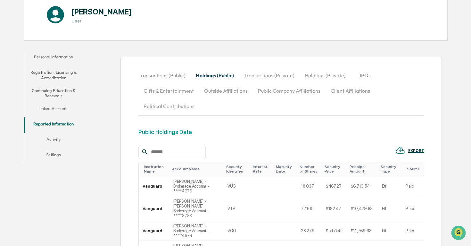
click at [54, 140] on button "Activity" at bounding box center [53, 140] width 59 height 15
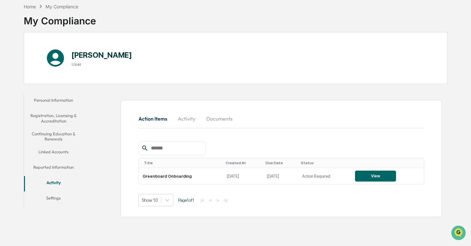
scroll to position [30, 0]
click at [57, 199] on button "Settings" at bounding box center [53, 198] width 59 height 15
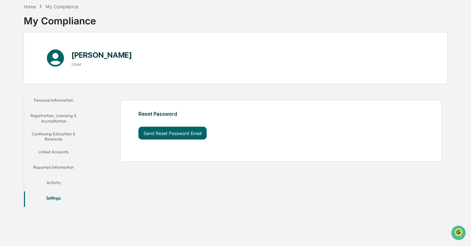
click at [63, 103] on button "Personal Information" at bounding box center [53, 101] width 59 height 15
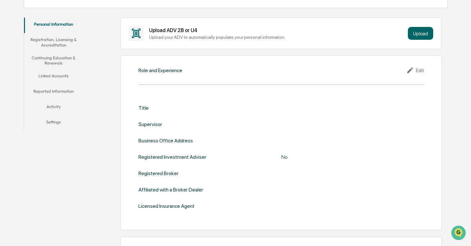
scroll to position [106, 0]
